Goal: Information Seeking & Learning: Learn about a topic

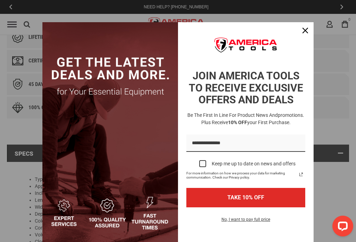
click at [197, 193] on button "TAKE 10% OFF" at bounding box center [245, 197] width 119 height 19
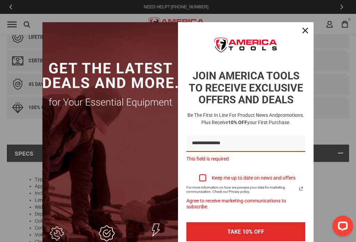
click at [251, 223] on button "TAKE 10% OFF" at bounding box center [245, 232] width 119 height 19
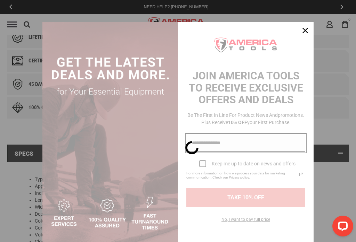
scroll to position [24, 0]
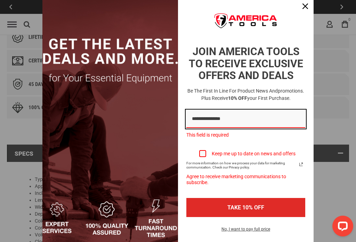
click at [237, 128] on input "Email field" at bounding box center [245, 119] width 119 height 18
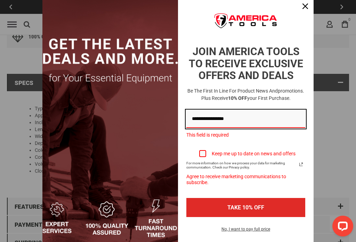
type input "**********"
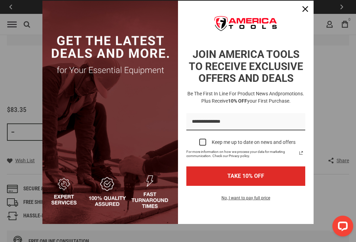
scroll to position [22, 0]
click at [230, 206] on button "No, I want to pay full price" at bounding box center [246, 201] width 60 height 12
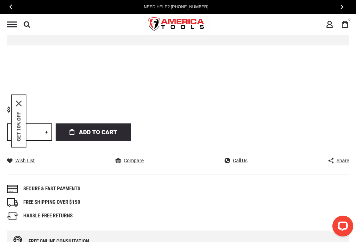
click at [308, 9] on div "Need Help? [PHONE_NUMBER]" at bounding box center [176, 7] width 338 height 14
click at [307, 12] on div "Need Help? [PHONE_NUMBER]" at bounding box center [176, 7] width 338 height 14
click at [311, 9] on div "Need Help? [PHONE_NUMBER]" at bounding box center [176, 7] width 338 height 14
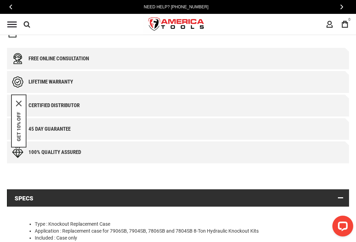
scroll to position [578, 0]
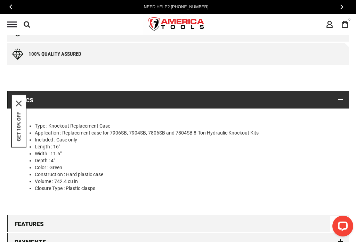
scroll to position [637, 0]
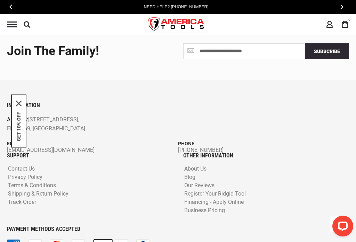
scroll to position [1261, 0]
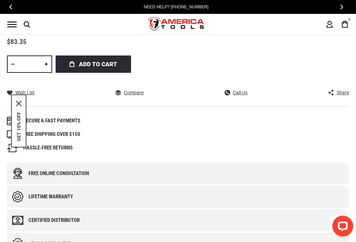
scroll to position [454, 0]
